Goal: Task Accomplishment & Management: Use online tool/utility

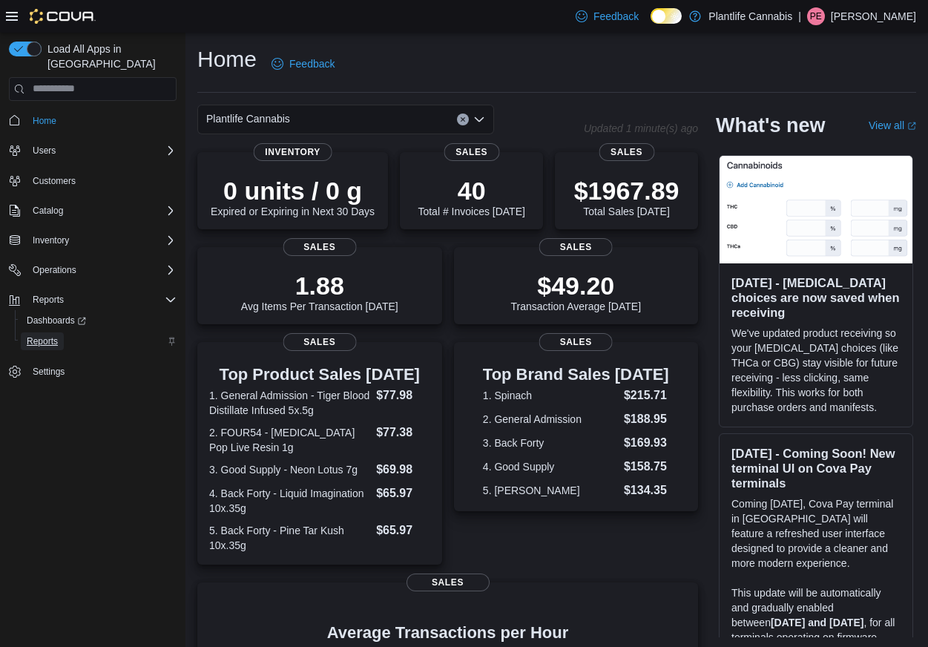
click at [45, 334] on span "Reports" at bounding box center [42, 341] width 31 height 18
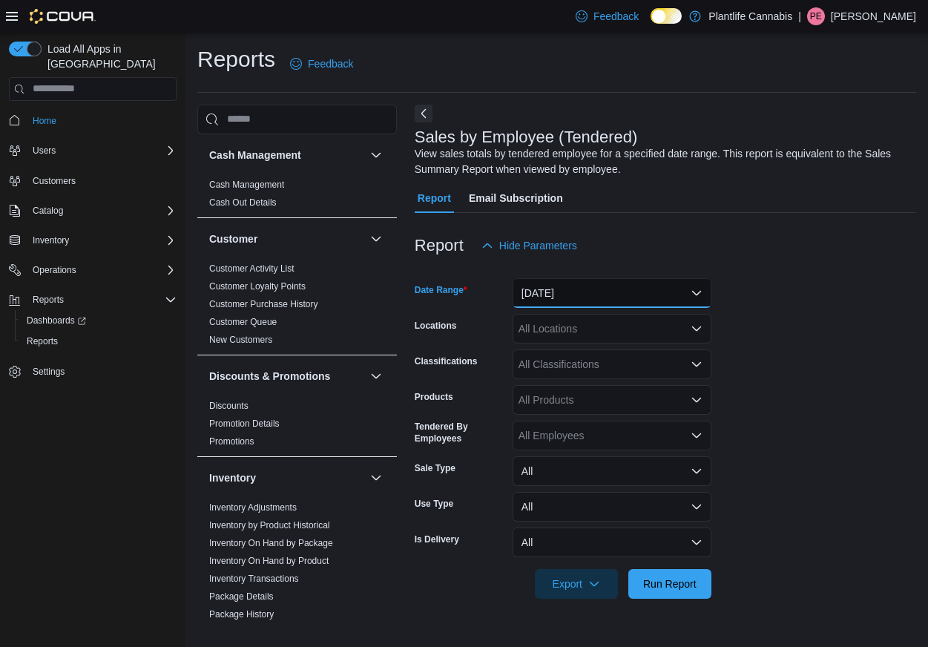
click at [573, 290] on button "Yesterday" at bounding box center [611, 293] width 199 height 30
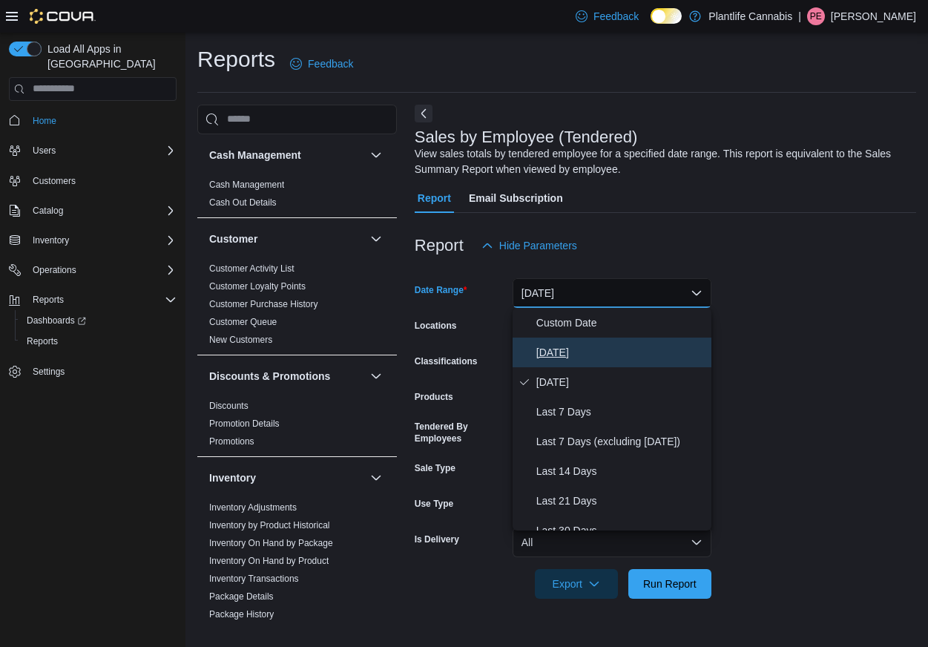
click at [566, 343] on span "Today" at bounding box center [620, 352] width 169 height 18
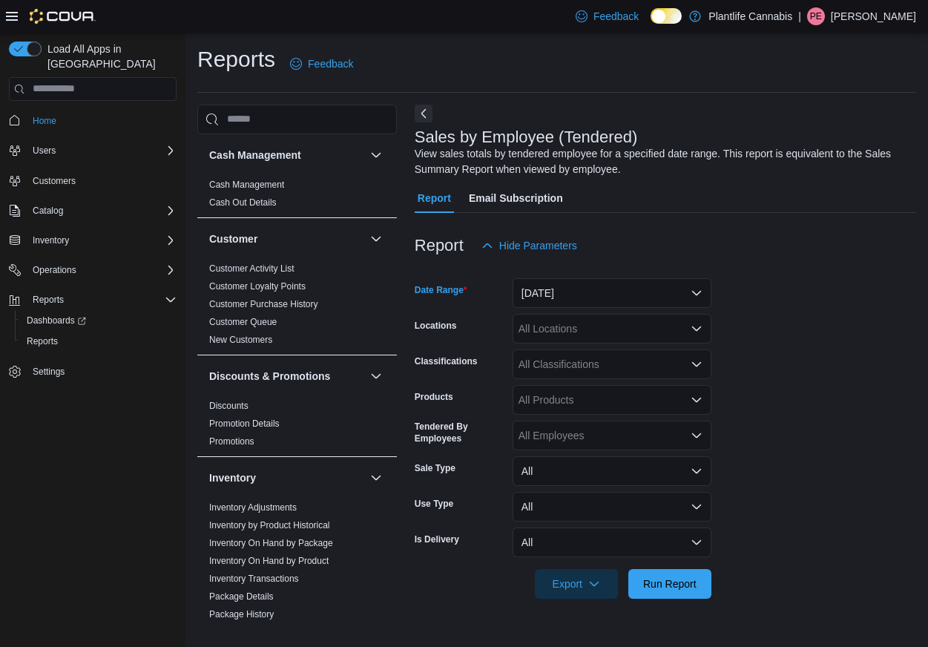
drag, startPoint x: 569, startPoint y: 331, endPoint x: 572, endPoint y: 338, distance: 8.0
click at [569, 331] on div "All Locations" at bounding box center [611, 329] width 199 height 30
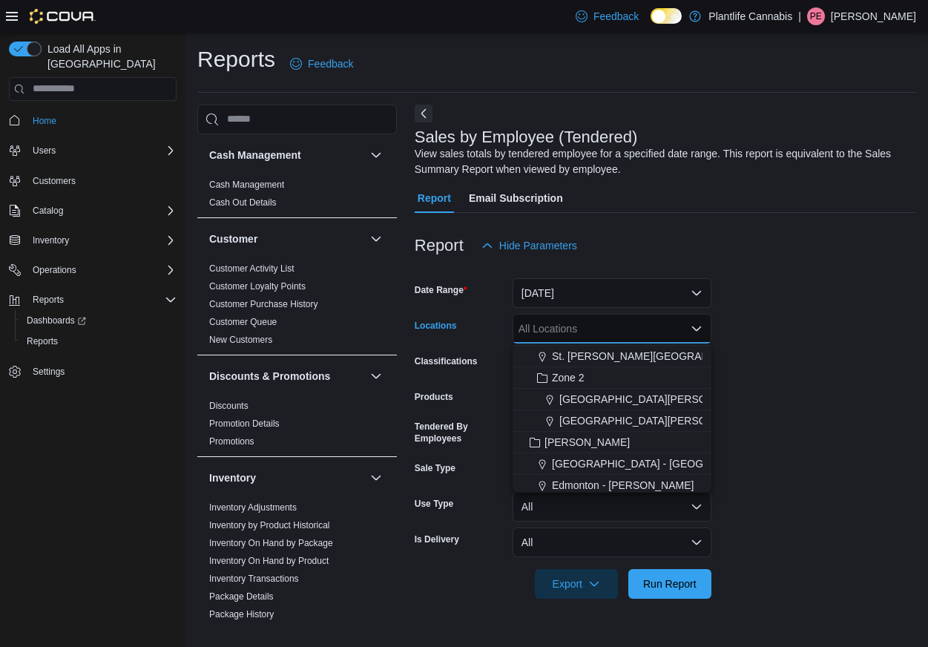
scroll to position [203, 0]
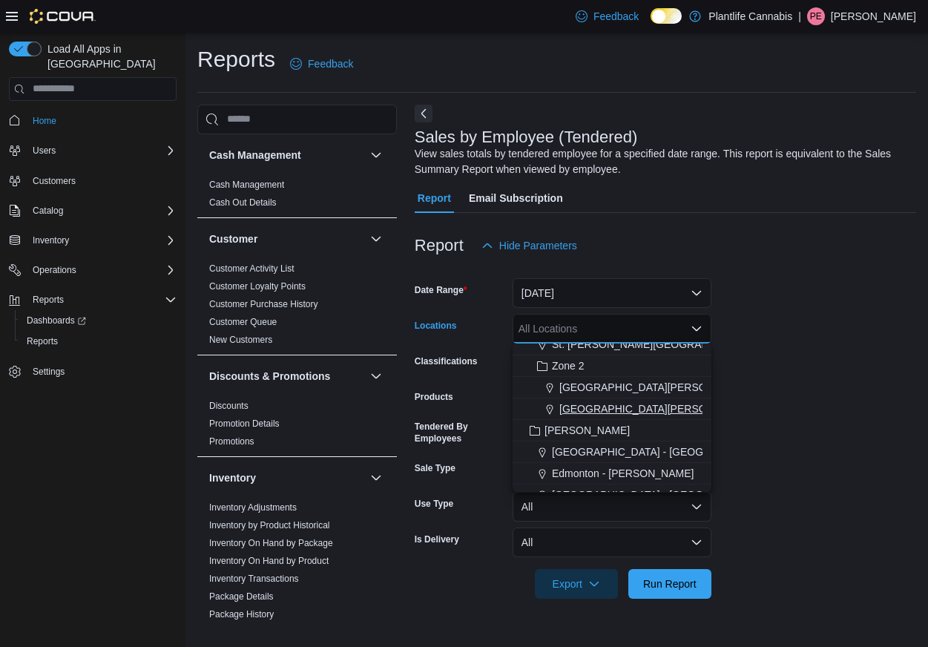
click at [621, 409] on span "Fort McMurray - Stoney Creek" at bounding box center [710, 408] width 302 height 15
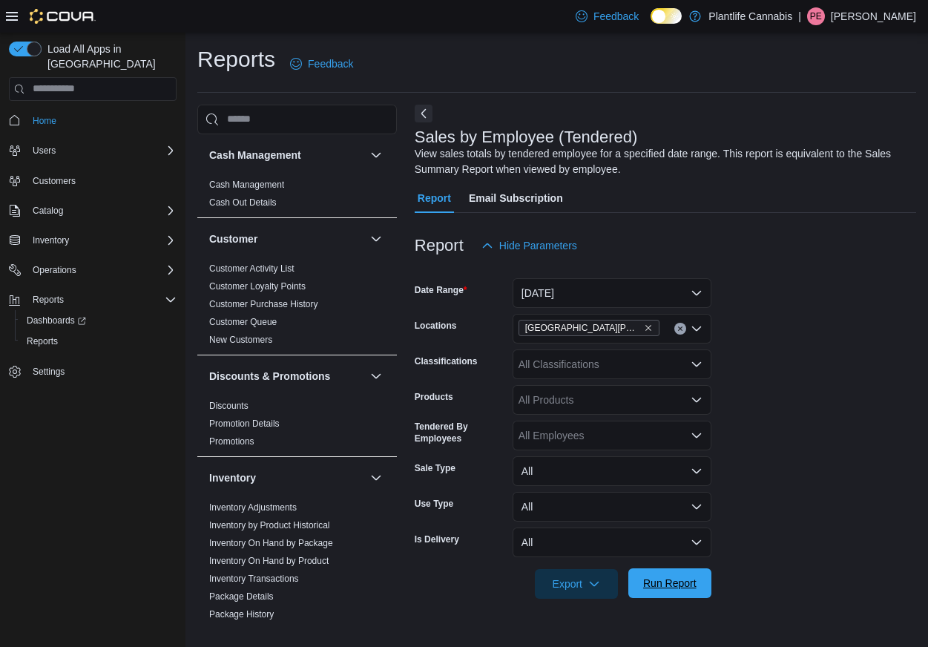
click at [671, 589] on span "Run Report" at bounding box center [669, 583] width 53 height 15
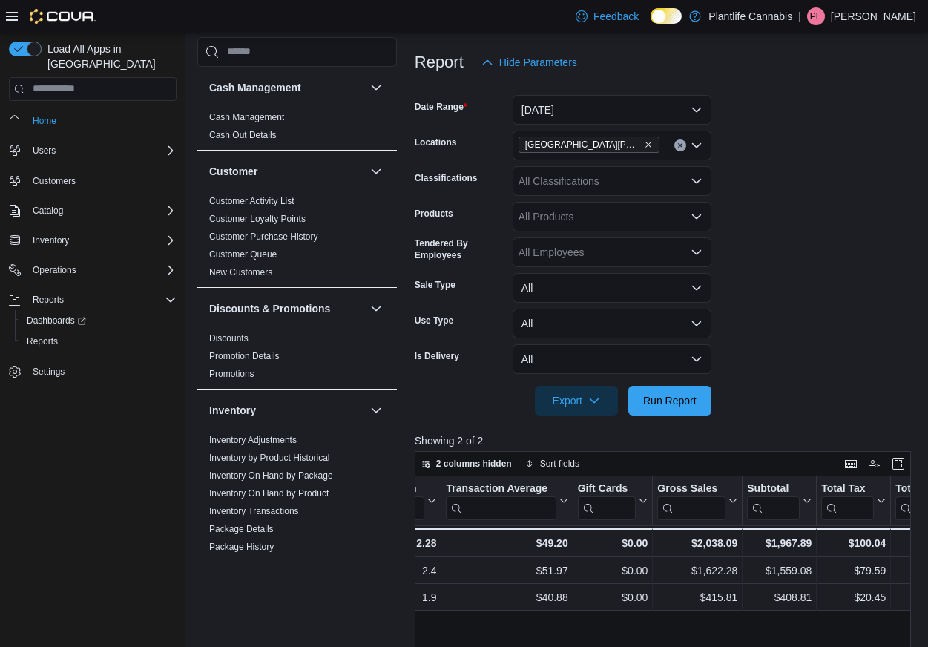
scroll to position [172, 0]
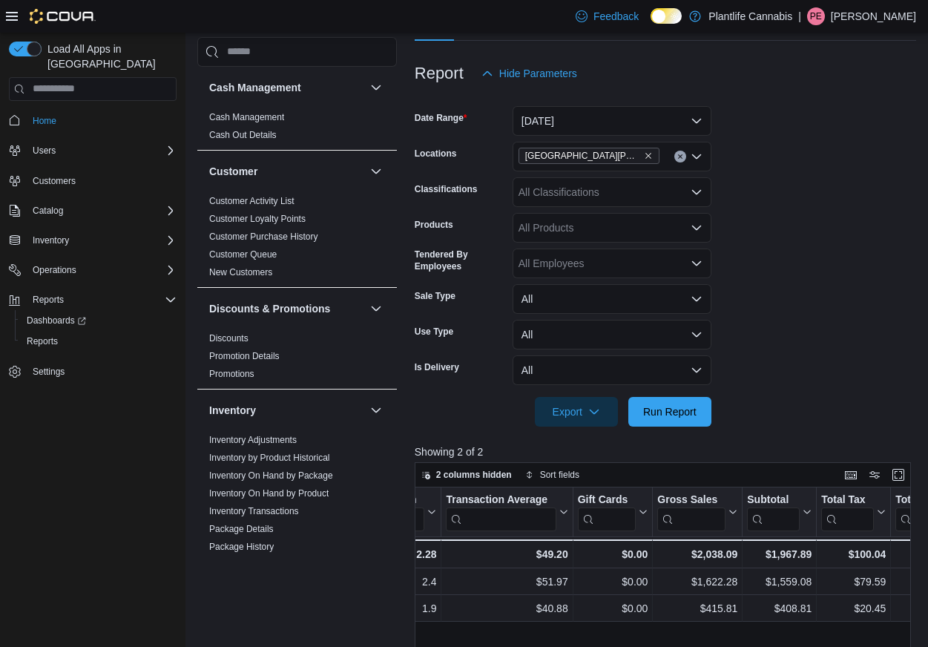
click at [590, 192] on div "All Classifications" at bounding box center [611, 192] width 199 height 30
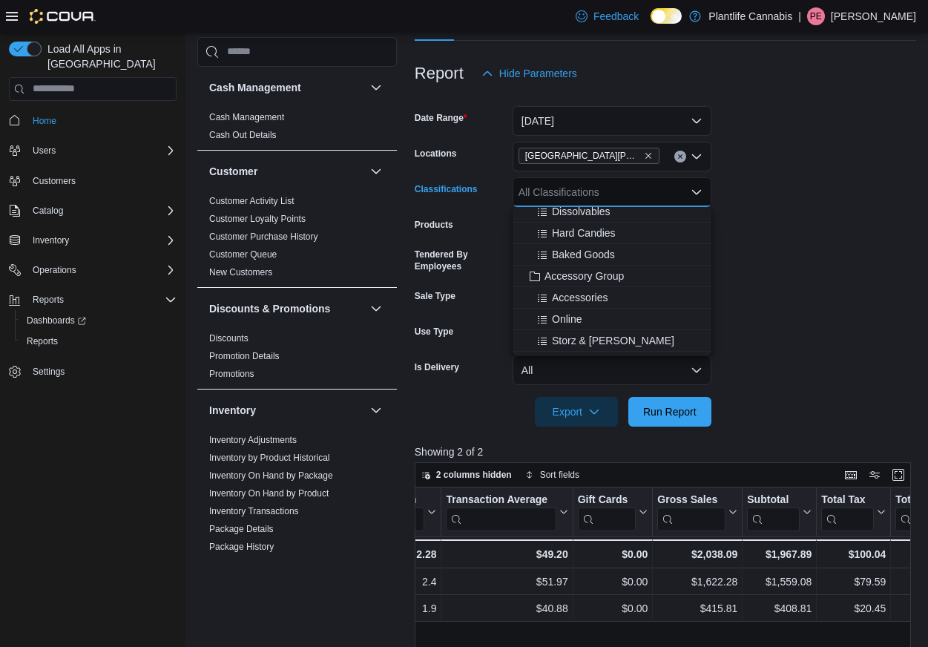
scroll to position [159, 0]
click at [603, 277] on span "Accessory Group" at bounding box center [583, 273] width 79 height 15
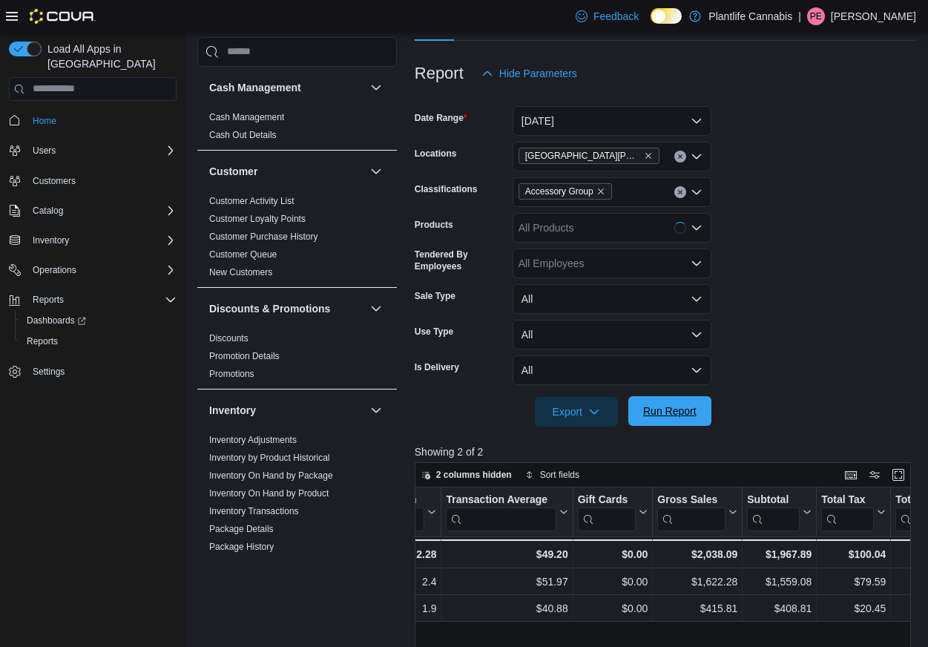
click at [676, 421] on span "Run Report" at bounding box center [669, 411] width 65 height 30
